Goal: Task Accomplishment & Management: Manage account settings

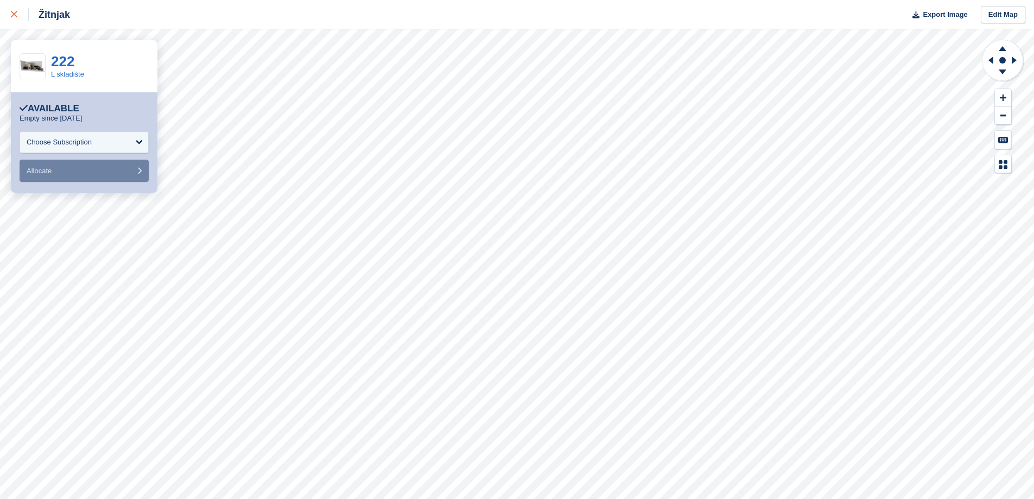
click at [18, 21] on link at bounding box center [14, 14] width 29 height 29
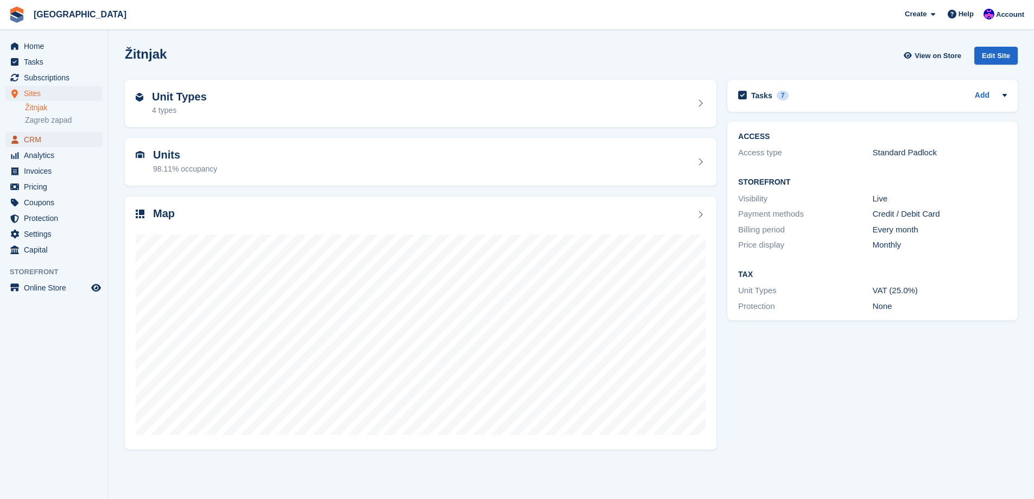
click at [27, 140] on span "CRM" at bounding box center [56, 139] width 65 height 15
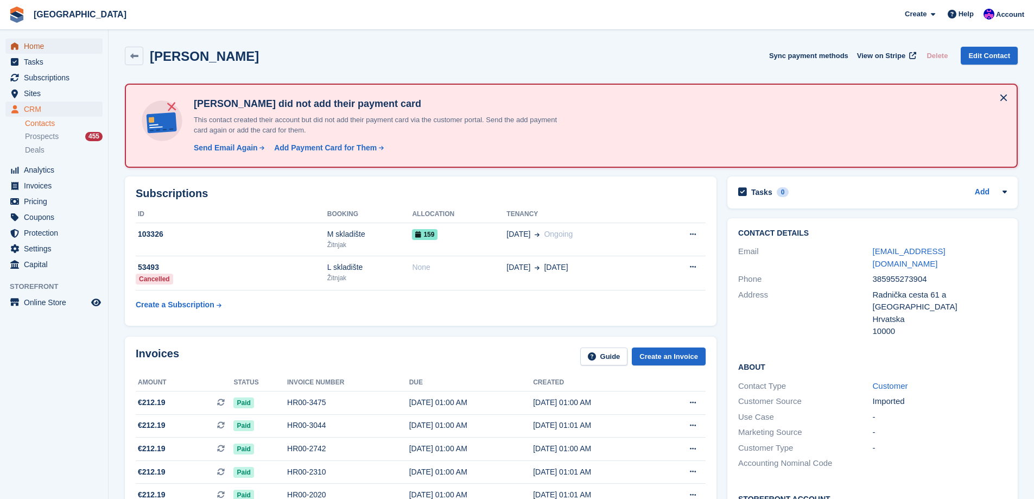
click at [56, 43] on span "Home" at bounding box center [56, 46] width 65 height 15
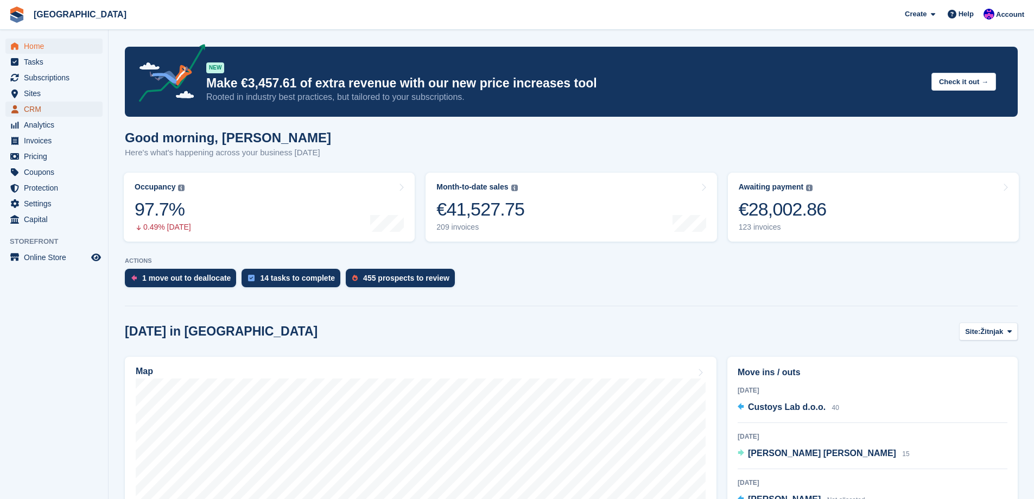
click at [58, 109] on span "CRM" at bounding box center [56, 109] width 65 height 15
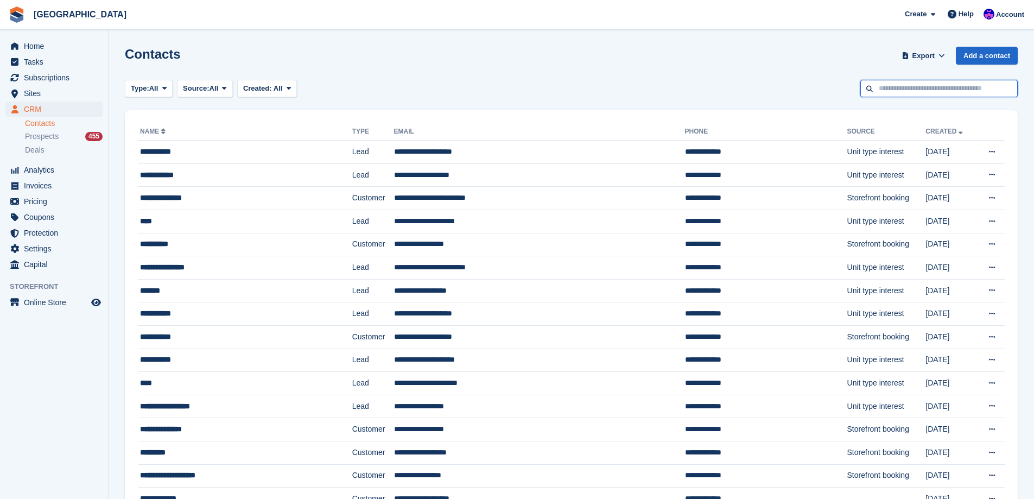
click at [887, 81] on input "text" at bounding box center [938, 89] width 157 height 18
type input "****"
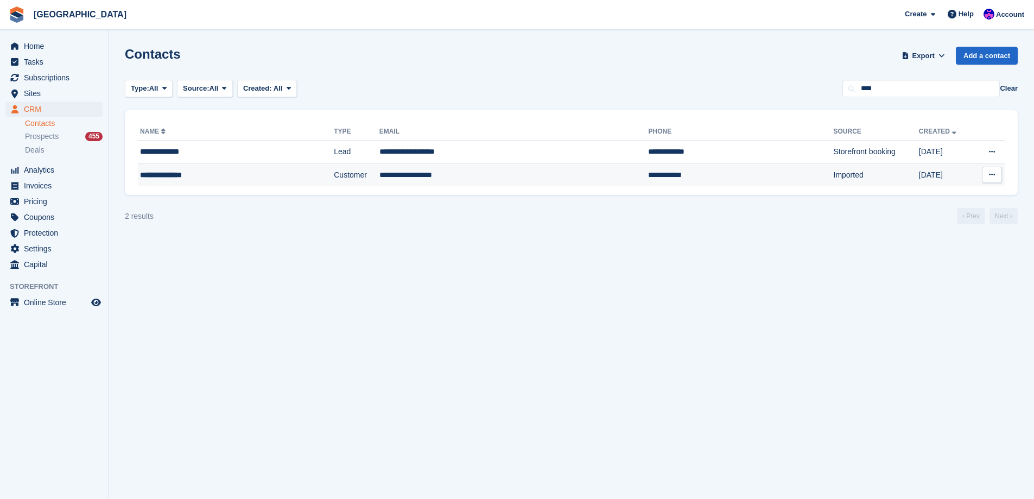
click at [192, 175] on div "**********" at bounding box center [210, 174] width 141 height 11
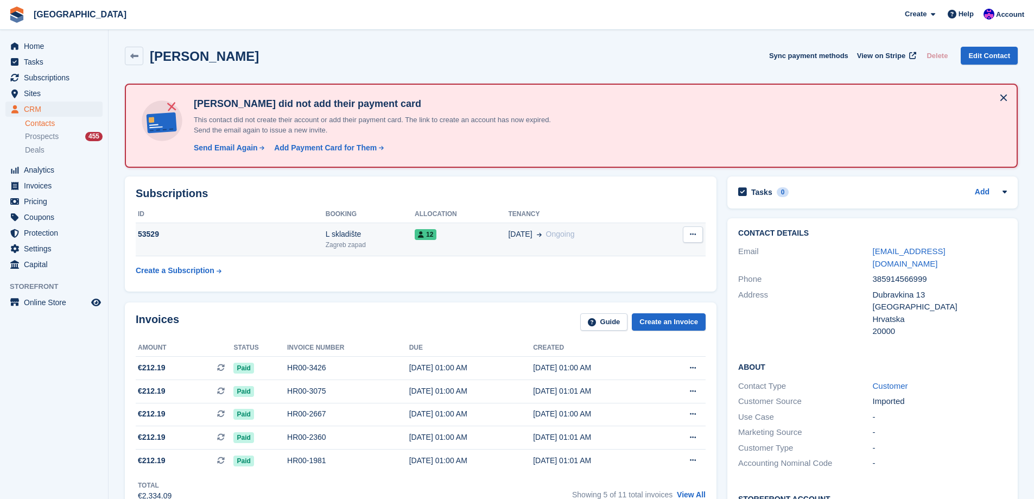
click at [687, 232] on button at bounding box center [693, 234] width 20 height 16
click at [682, 254] on p "Cancel subscription" at bounding box center [651, 256] width 94 height 14
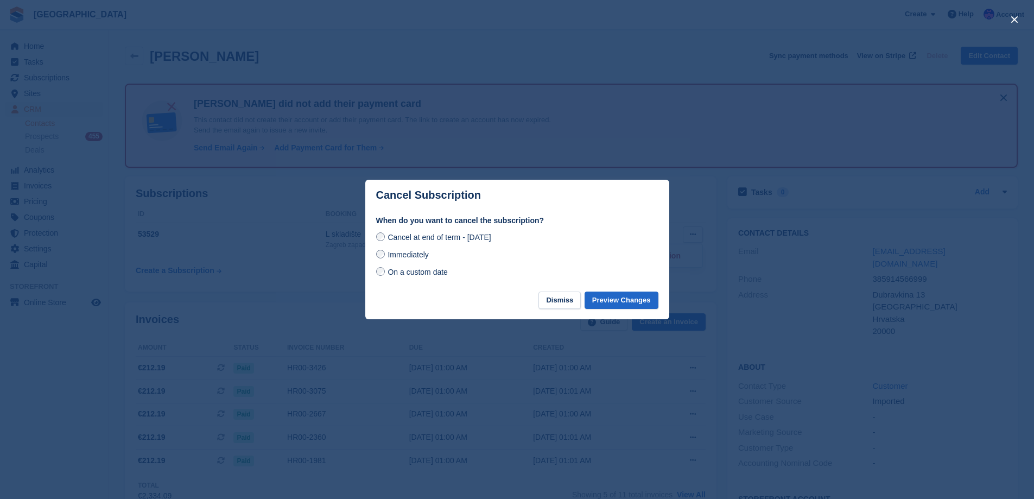
click at [431, 274] on span "On a custom date" at bounding box center [418, 272] width 60 height 9
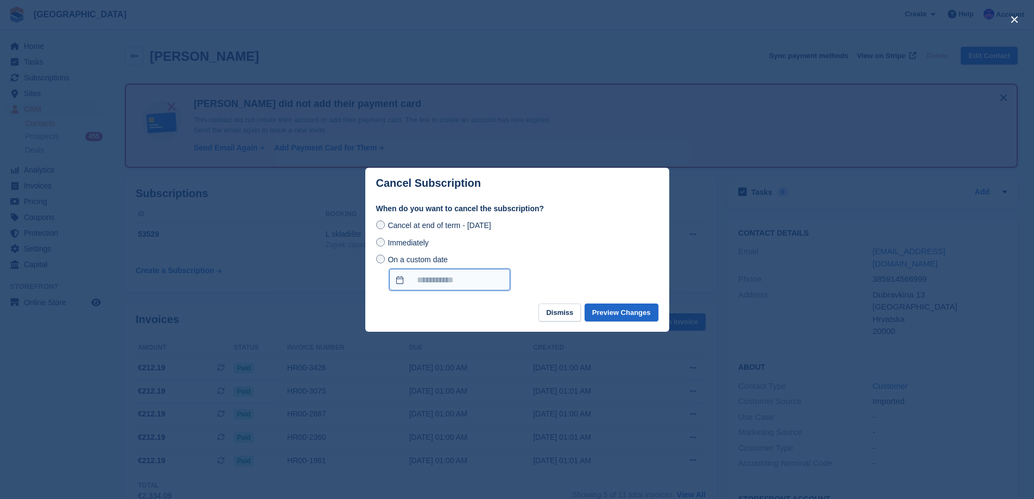
click at [433, 276] on input "On a custom date" at bounding box center [449, 280] width 121 height 22
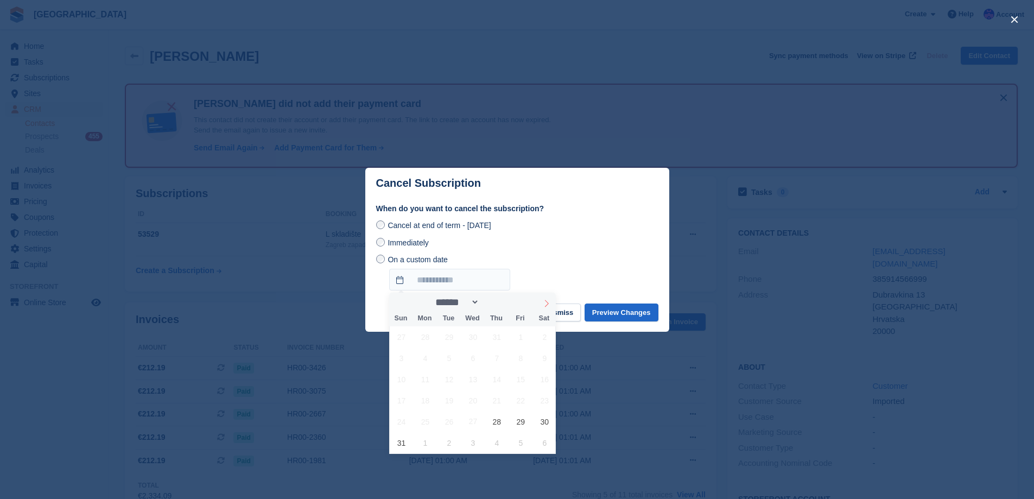
click at [548, 306] on icon at bounding box center [547, 304] width 8 height 8
select select "*"
click at [426, 374] on span "15" at bounding box center [425, 379] width 21 height 21
type input "**********"
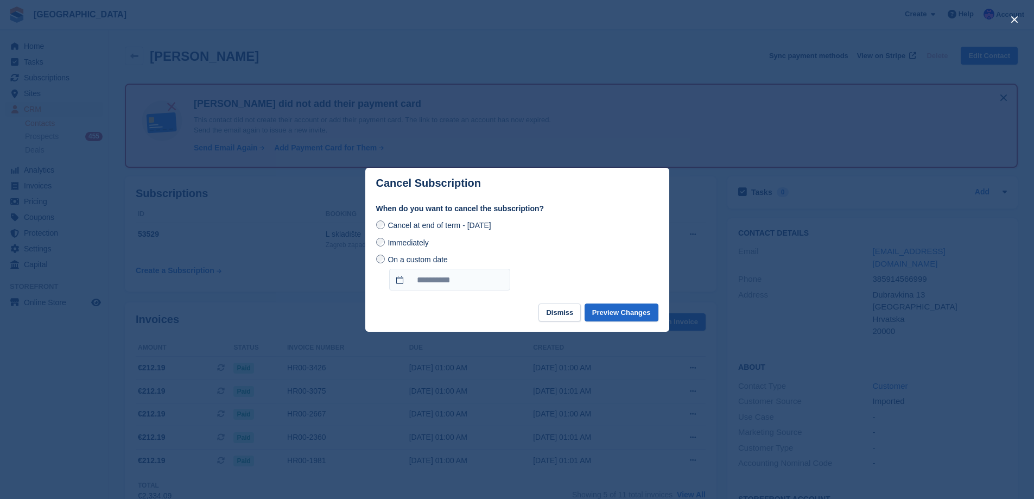
click at [483, 316] on footer "Dismiss Preview Changes" at bounding box center [517, 317] width 304 height 28
click at [622, 313] on button "Preview Changes" at bounding box center [622, 312] width 74 height 18
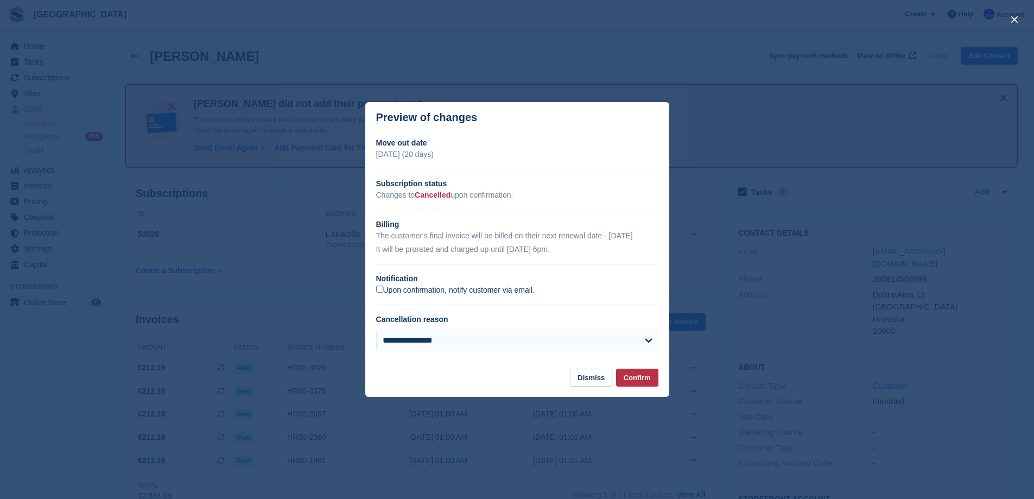
click at [510, 295] on label "Upon confirmation, notify customer via email." at bounding box center [455, 291] width 159 height 10
click at [510, 294] on label "Upon confirmation, notify customer via email." at bounding box center [455, 291] width 159 height 10
click at [509, 294] on label "Upon confirmation, notify customer via email." at bounding box center [455, 291] width 159 height 10
click at [464, 287] on label "Upon confirmation, notify customer via email." at bounding box center [455, 291] width 159 height 10
click at [641, 374] on button "Confirm" at bounding box center [637, 378] width 42 height 18
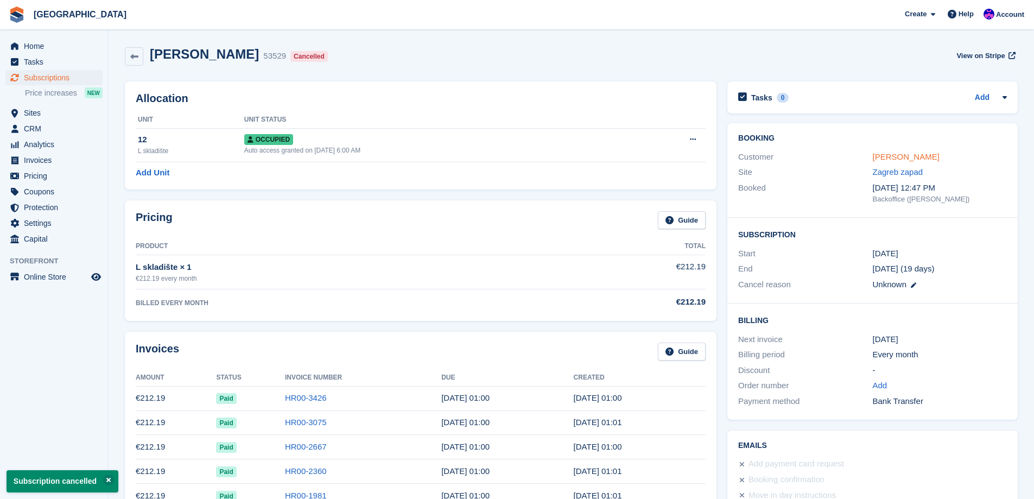
click at [884, 157] on link "Tomislav Njavro" at bounding box center [906, 156] width 67 height 9
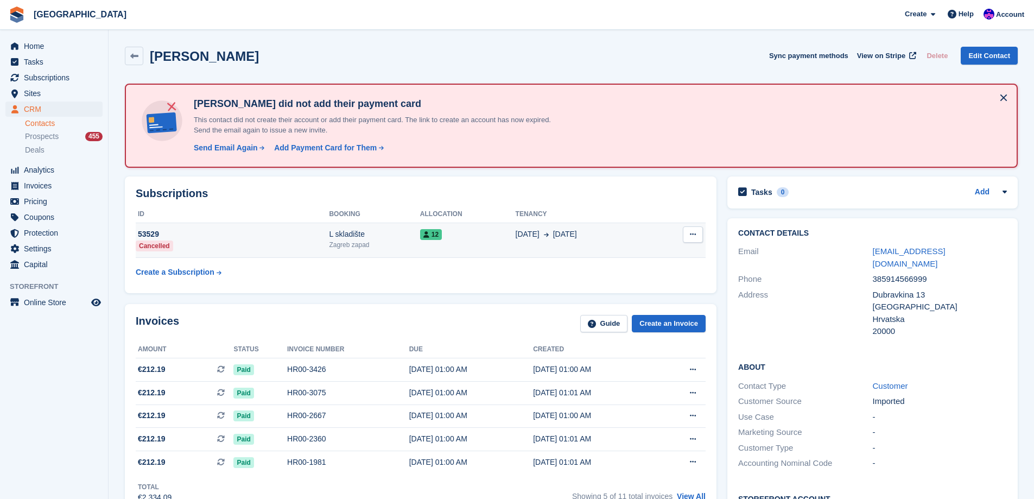
click at [486, 230] on div "12" at bounding box center [468, 234] width 96 height 11
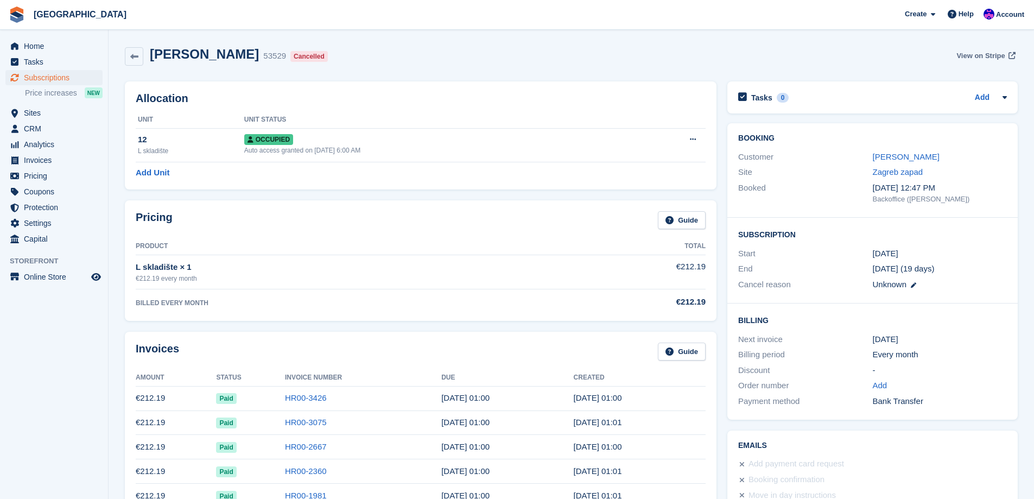
click at [966, 60] on span "View on Stripe" at bounding box center [981, 55] width 48 height 11
click at [29, 51] on span "Home" at bounding box center [56, 46] width 65 height 15
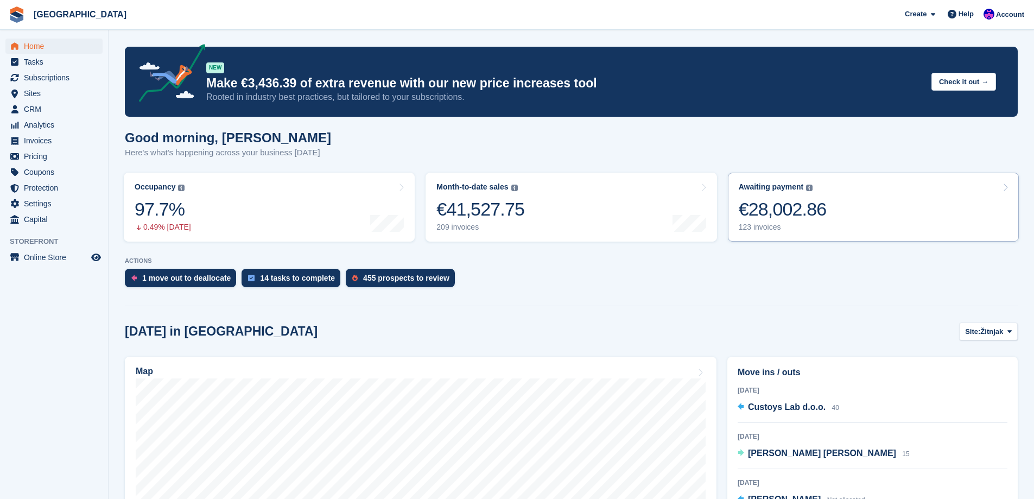
click at [840, 232] on link "Awaiting payment The total outstanding balance on all open invoices. €28,002.86…" at bounding box center [873, 207] width 291 height 69
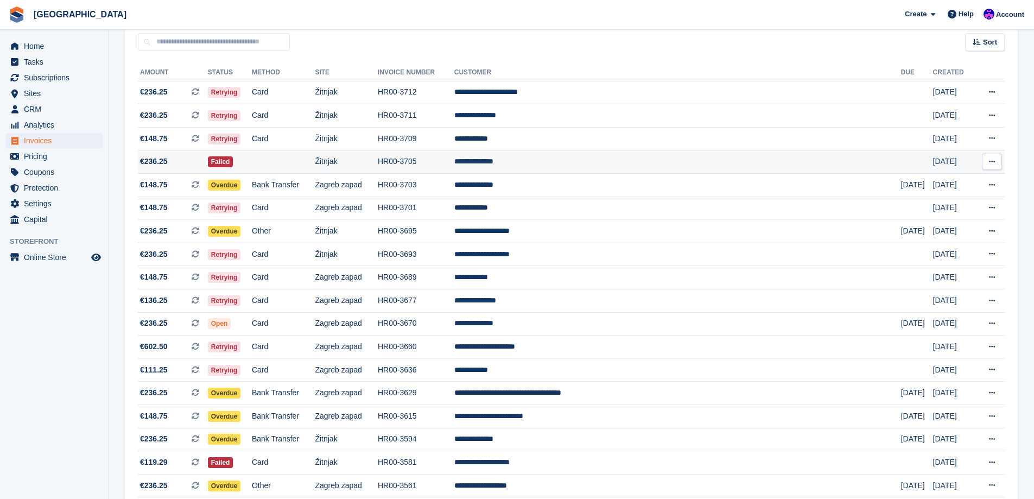
scroll to position [109, 0]
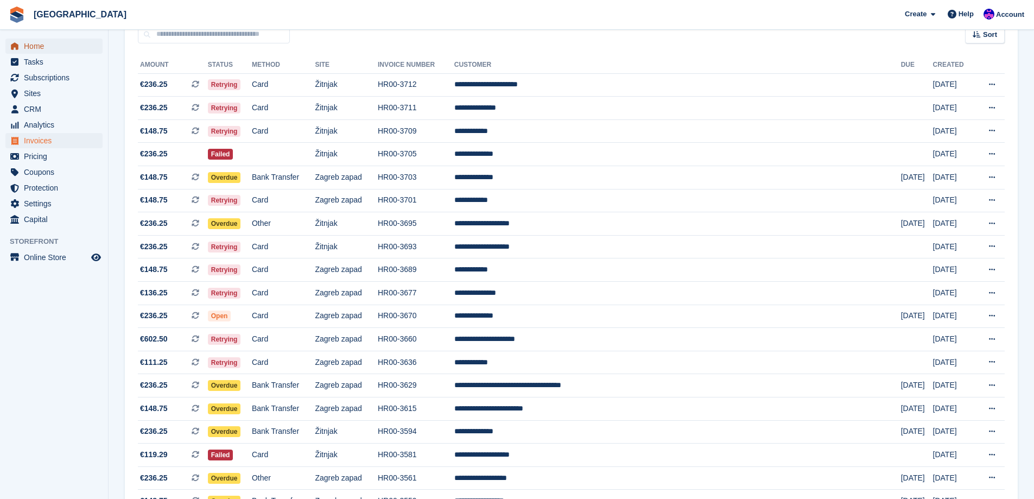
click at [77, 49] on span "Home" at bounding box center [56, 46] width 65 height 15
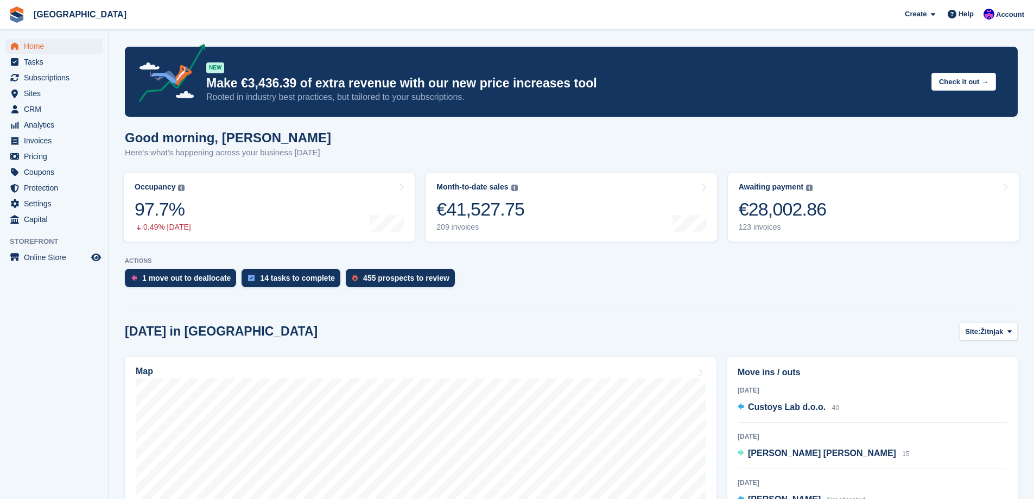
click at [528, 147] on div "Good morning, Ivan Here's what's happening across your business today" at bounding box center [571, 151] width 893 height 42
click at [52, 41] on span "Home" at bounding box center [56, 46] width 65 height 15
